Goal: Task Accomplishment & Management: Complete application form

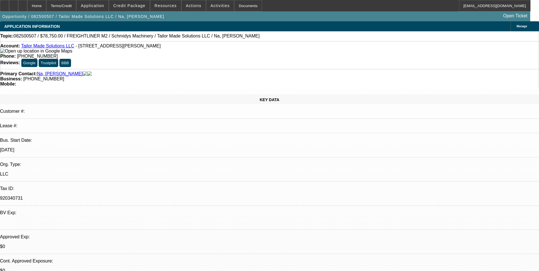
select select "0"
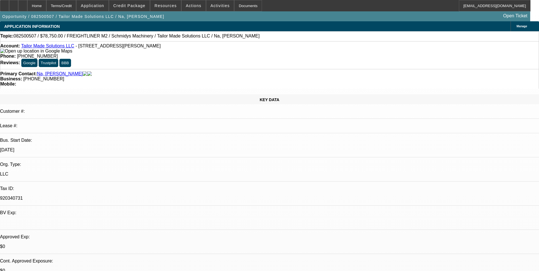
select select "0"
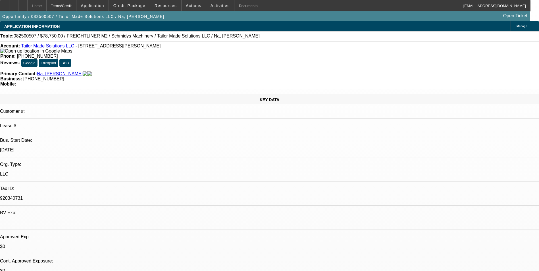
select select "0"
select select "1"
select select "2"
select select "6"
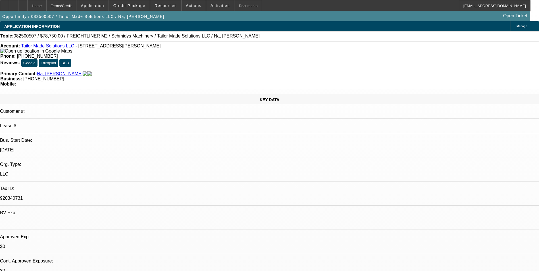
select select "1"
select select "2"
select select "6"
select select "1"
select select "3"
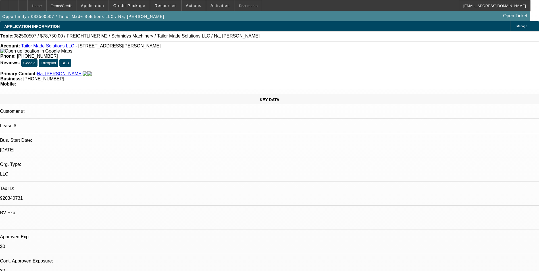
select select "6"
select select "1"
select select "3"
select select "6"
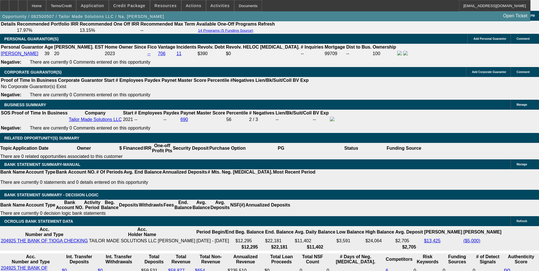
scroll to position [875, 0]
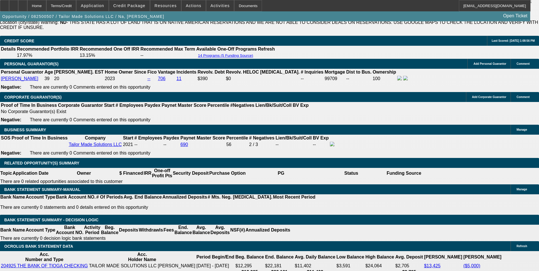
scroll to position [847, 0]
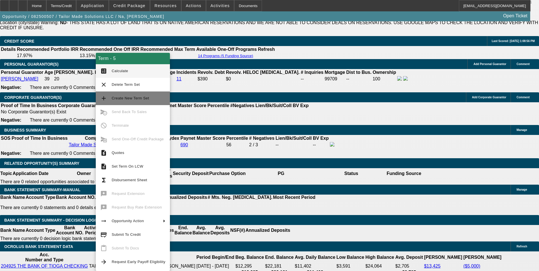
click at [136, 99] on span "Create New Term Set" at bounding box center [131, 98] width 38 height 4
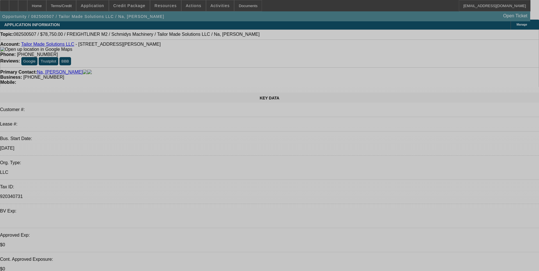
select select "0"
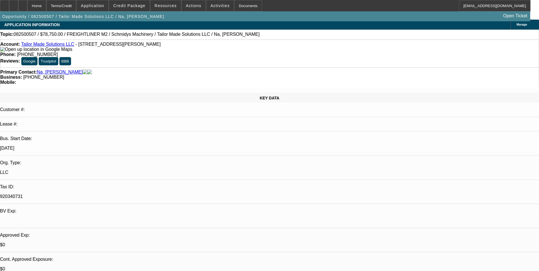
select select "0"
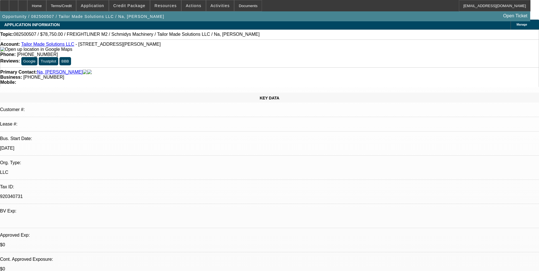
select select "0"
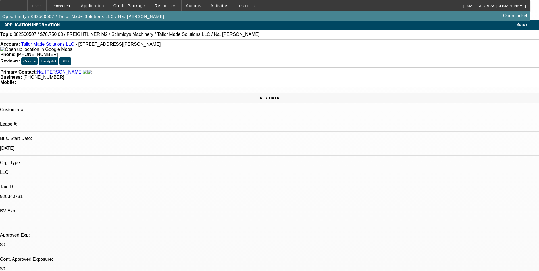
select select "0"
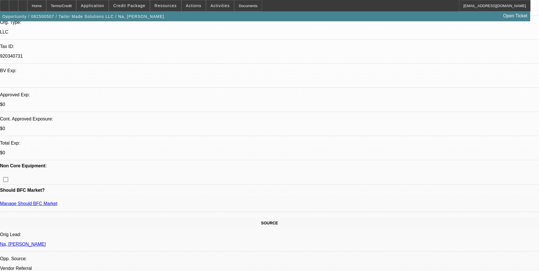
select select "1"
select select "2"
select select "6"
select select "1"
select select "2"
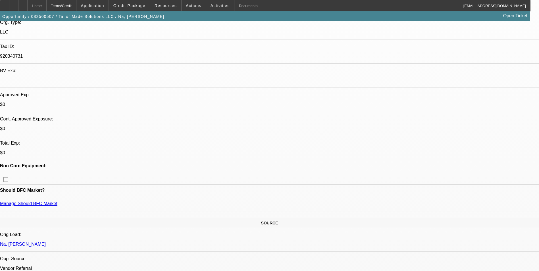
select select "6"
select select "1"
select select "2"
select select "6"
select select "1"
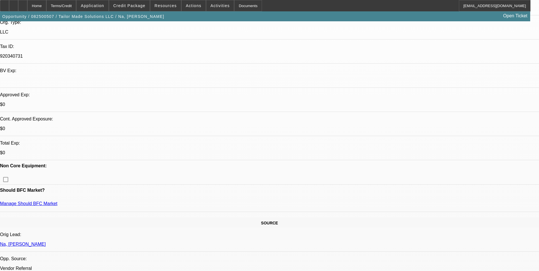
select select "3"
select select "6"
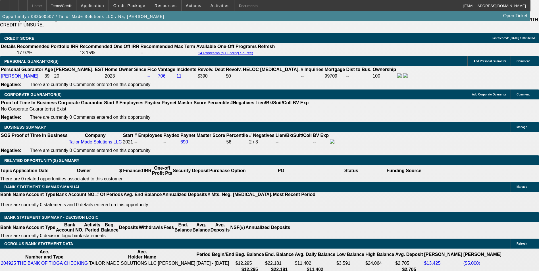
scroll to position [853, 0]
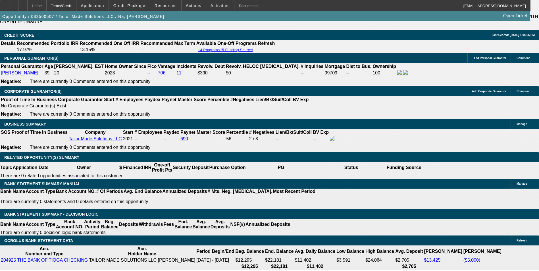
drag, startPoint x: 101, startPoint y: 144, endPoint x: 209, endPoint y: 130, distance: 108.5
type input "$0.00"
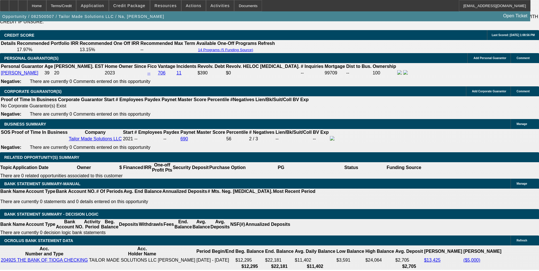
type input "UNKNOWN"
type input "$2,673.17"
select select "1"
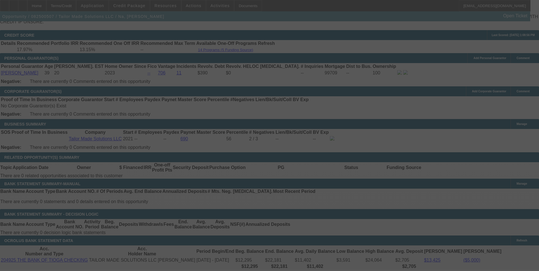
select select "0"
select select "6"
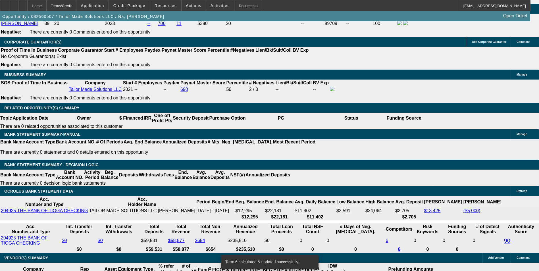
scroll to position [910, 0]
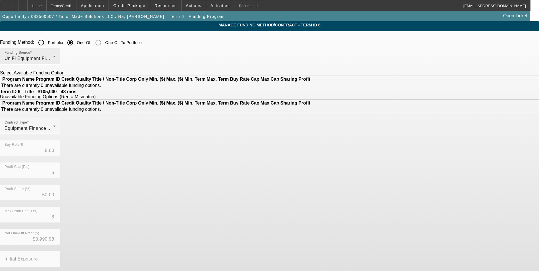
click at [53, 55] on div "UniFi Equipment Finance, Inc." at bounding box center [29, 58] width 48 height 7
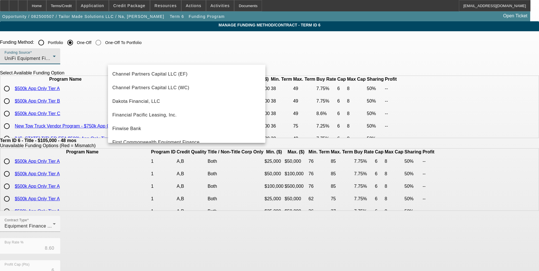
scroll to position [17, 0]
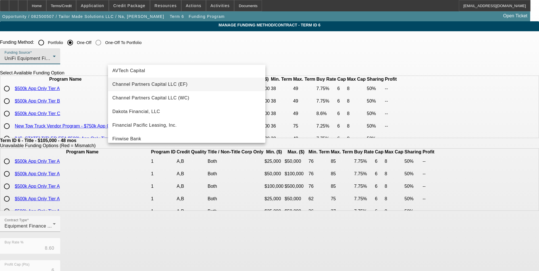
click at [197, 84] on mat-option "Channel Partners Capital LLC (EF)" at bounding box center [186, 85] width 157 height 14
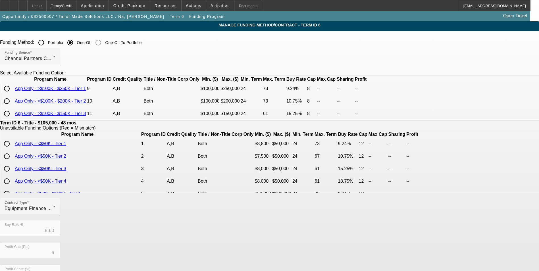
click at [13, 94] on input "radio" at bounding box center [6, 88] width 11 height 11
radio input "true"
type input "9.24"
type input "8"
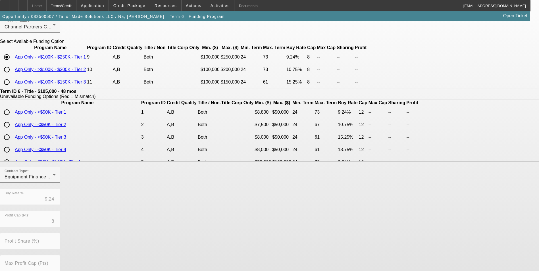
scroll to position [118, 0]
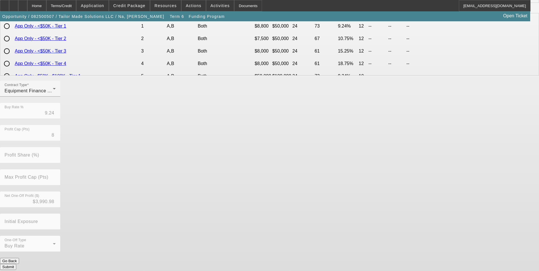
click at [16, 264] on button "Submit" at bounding box center [8, 267] width 16 height 6
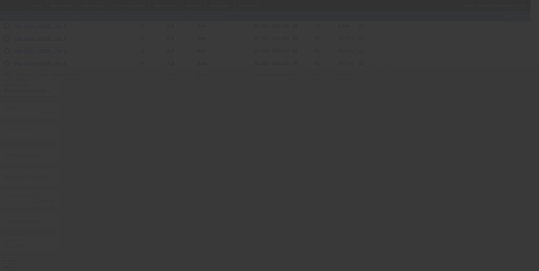
type input "8.60"
type input "6"
type input "50.00"
type input "8"
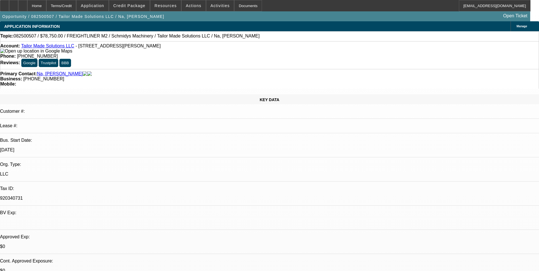
select select "0"
select select "6"
select select "0"
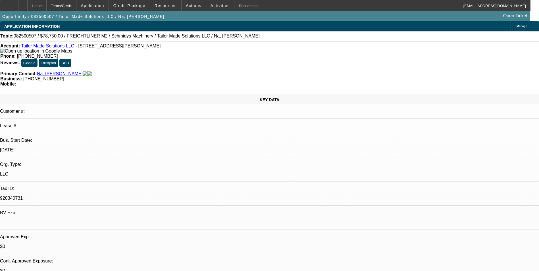
select select "0"
select select "2"
select select "0"
select select "6"
select select "0"
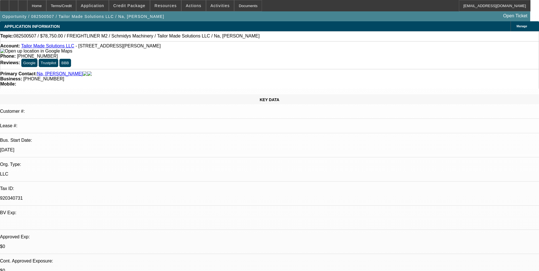
select select "0"
select select "2"
select select "0"
select select "6"
select select "0"
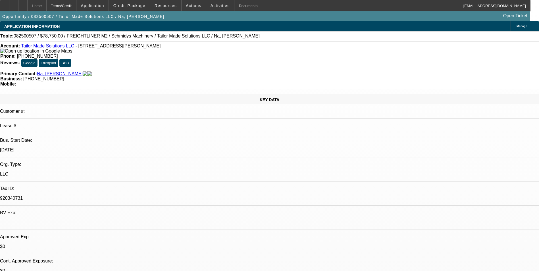
select select "0"
select select "3"
select select "0"
select select "6"
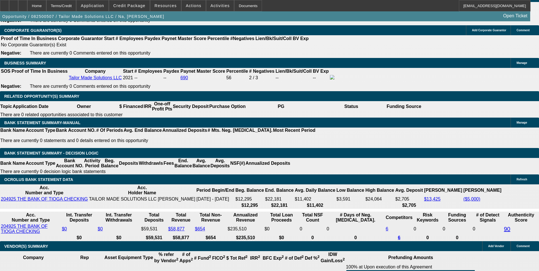
scroll to position [918, 0]
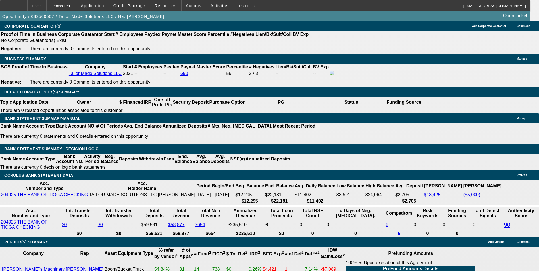
drag, startPoint x: 123, startPoint y: 124, endPoint x: 166, endPoint y: 125, distance: 43.8
type input "UNKNOWN"
type input "12"
type input "$2,765.05"
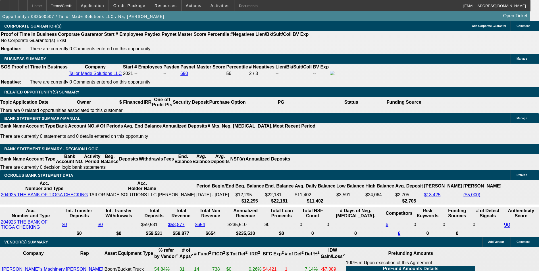
type input "12"
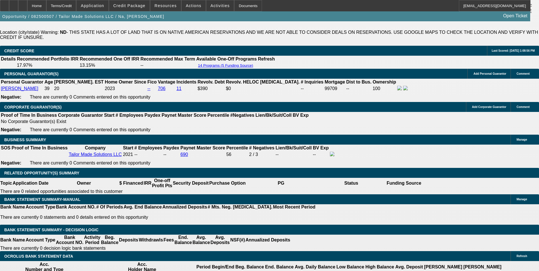
scroll to position [890, 0]
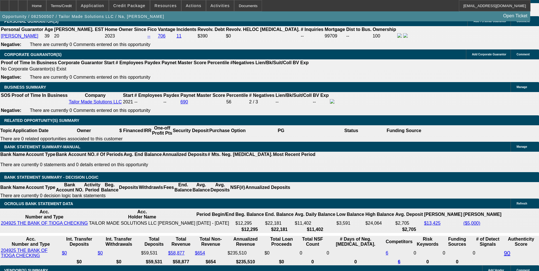
drag, startPoint x: 109, startPoint y: 154, endPoint x: 155, endPoint y: 142, distance: 48.3
type input "60"
type input "$2,335.67"
type input "60"
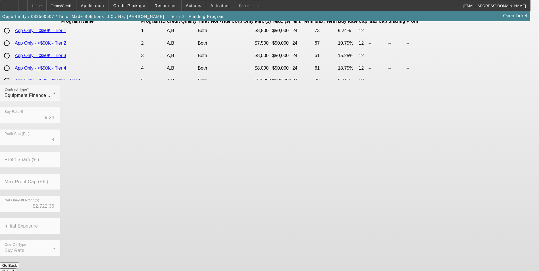
scroll to position [114, 0]
click at [16, 268] on button "Submit" at bounding box center [8, 271] width 16 height 6
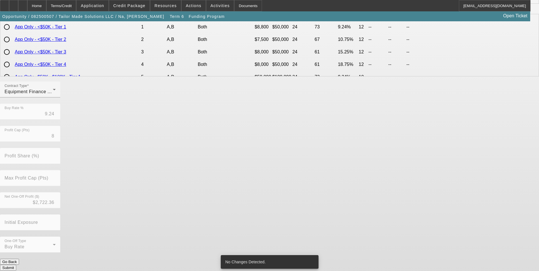
scroll to position [118, 0]
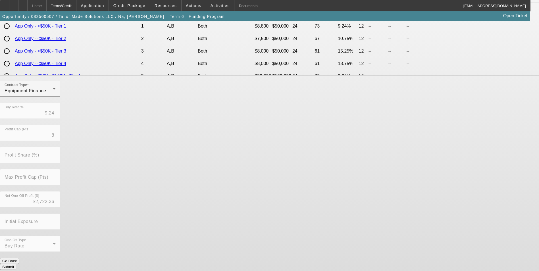
click at [16, 264] on button "Submit" at bounding box center [8, 267] width 16 height 6
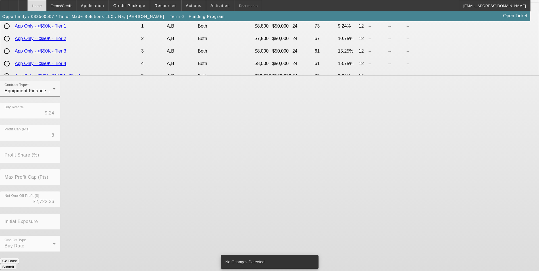
click at [46, 3] on div "Home" at bounding box center [36, 5] width 19 height 11
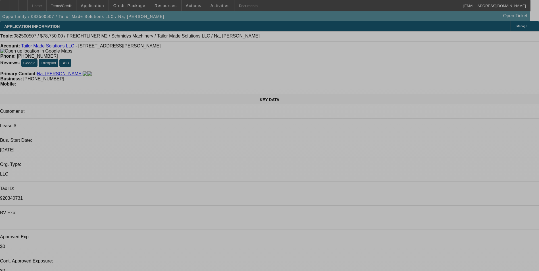
select select "0"
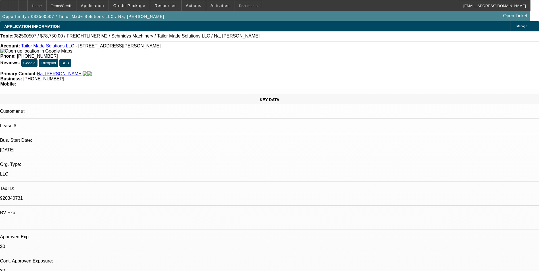
select select "0"
select select "6"
select select "0"
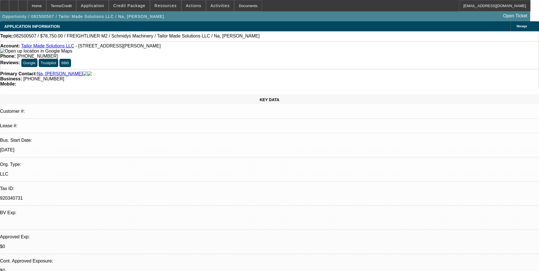
select select "2"
select select "0"
select select "6"
select select "0"
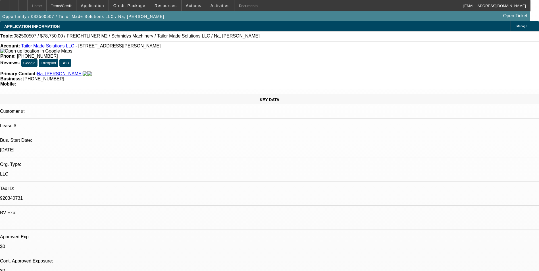
select select "2"
select select "0"
select select "6"
select select "0"
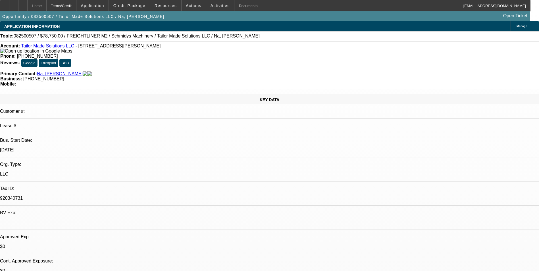
select select "3"
select select "0"
select select "6"
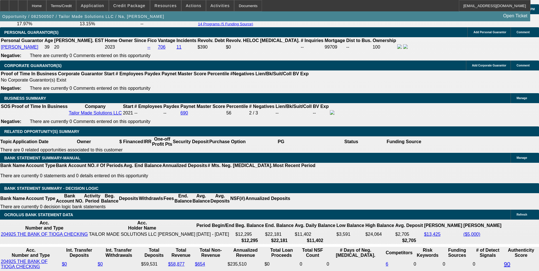
scroll to position [853, 0]
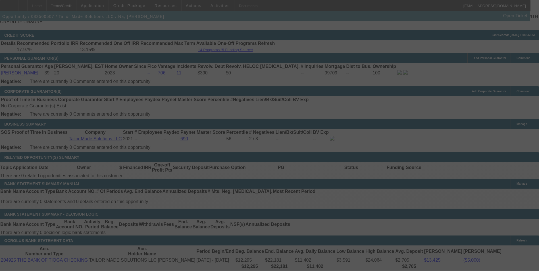
select select "0"
select select "6"
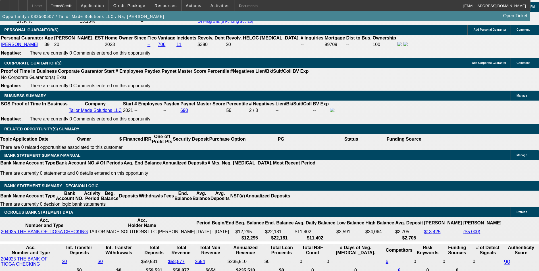
scroll to position [910, 0]
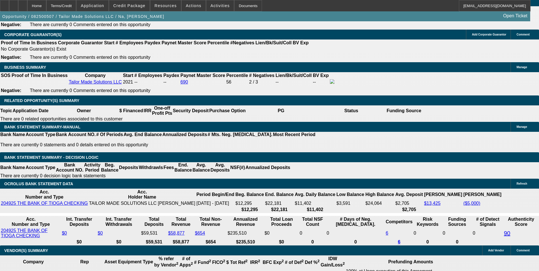
drag, startPoint x: 125, startPoint y: 132, endPoint x: 192, endPoint y: 114, distance: 69.9
type input "UNKNOWN"
type input "11"
type input "$1,794.84"
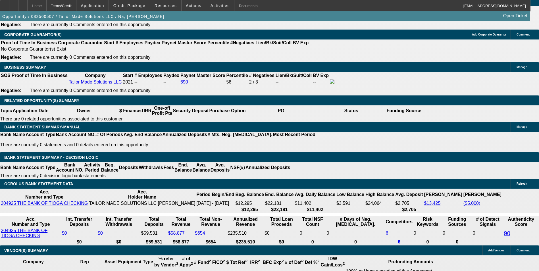
type input "11."
type input "$2,282.95"
type input "11.5"
type input "$2,309.22"
type input "11.5"
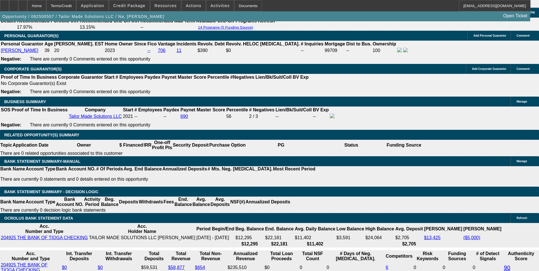
scroll to position [796, 0]
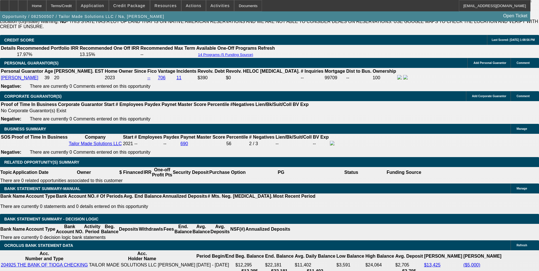
scroll to position [853, 0]
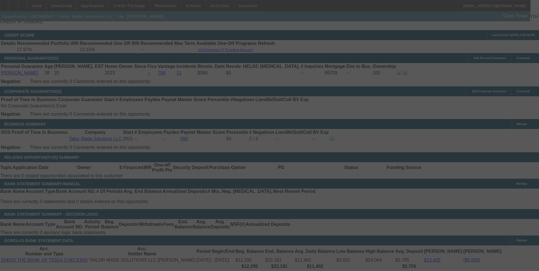
select select "0"
select select "6"
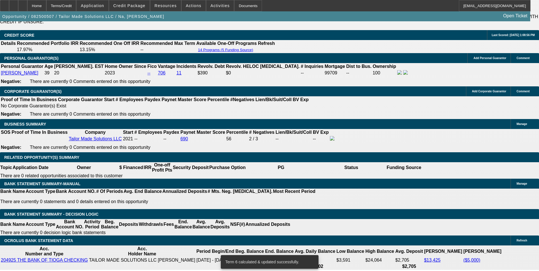
scroll to position [938, 0]
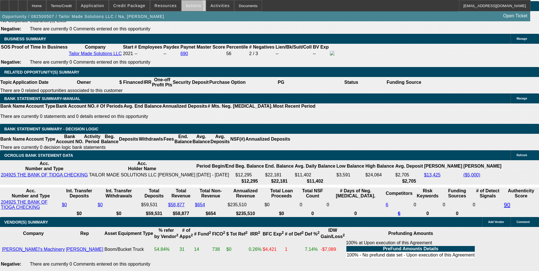
click at [183, 8] on span at bounding box center [194, 6] width 24 height 14
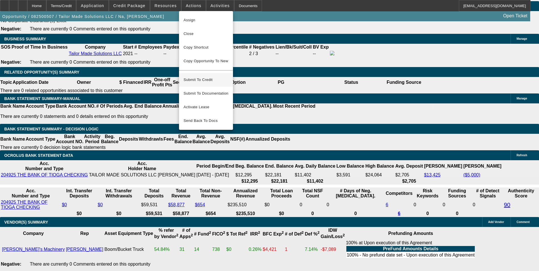
click at [199, 73] on button "Submit To Credit" at bounding box center [206, 80] width 54 height 14
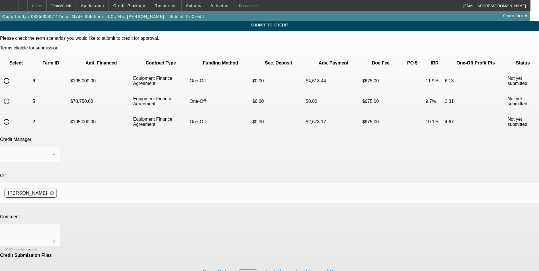
click at [12, 75] on input "radio" at bounding box center [6, 80] width 11 height 11
radio input "true"
click at [56, 229] on textarea at bounding box center [30, 236] width 51 height 14
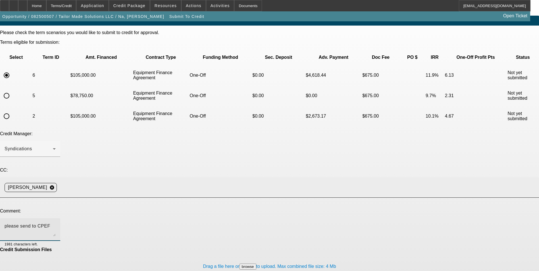
scroll to position [9, 0]
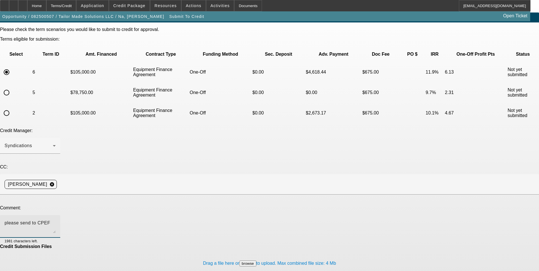
type textarea "please send to CPEF"
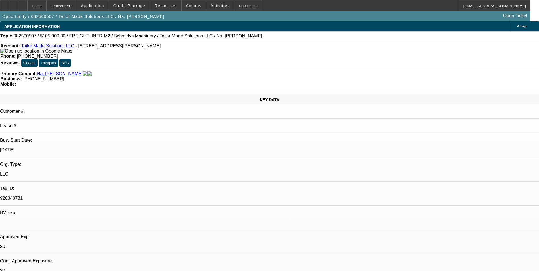
select select "0"
select select "6"
select select "0"
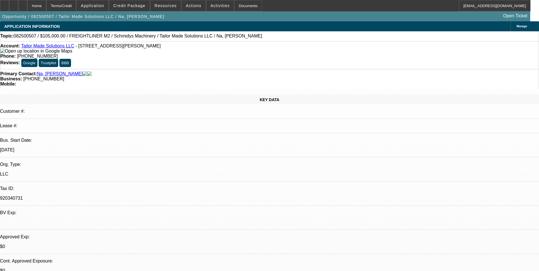
select select "0"
select select "2"
select select "0"
select select "6"
select select "0"
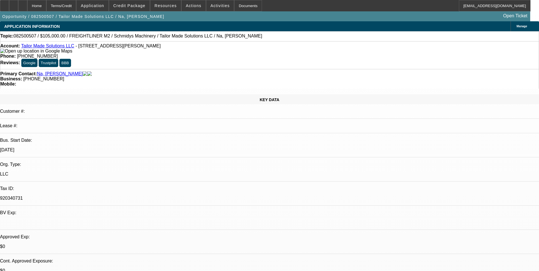
select select "0"
select select "2"
select select "0"
select select "6"
select select "0"
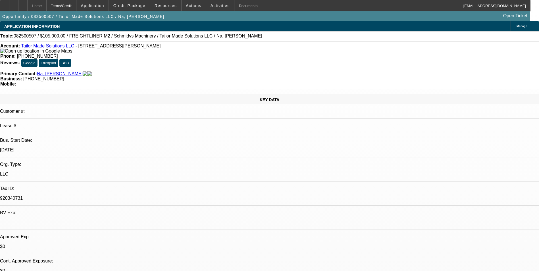
select select "0"
select select "3"
select select "0"
select select "6"
